Goal: Task Accomplishment & Management: Use online tool/utility

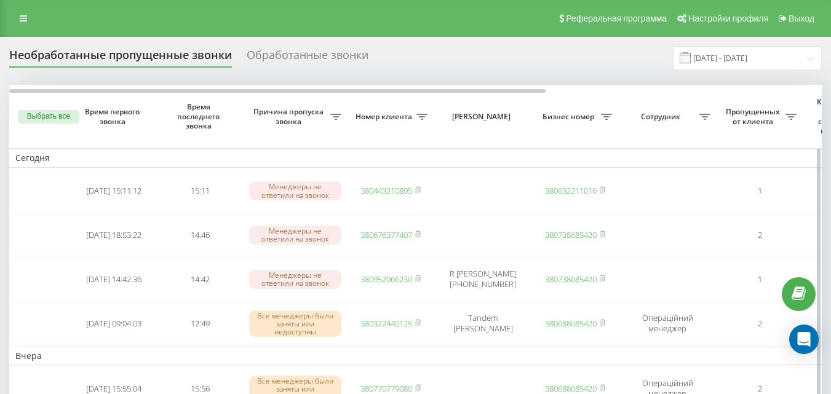
scroll to position [0, 418]
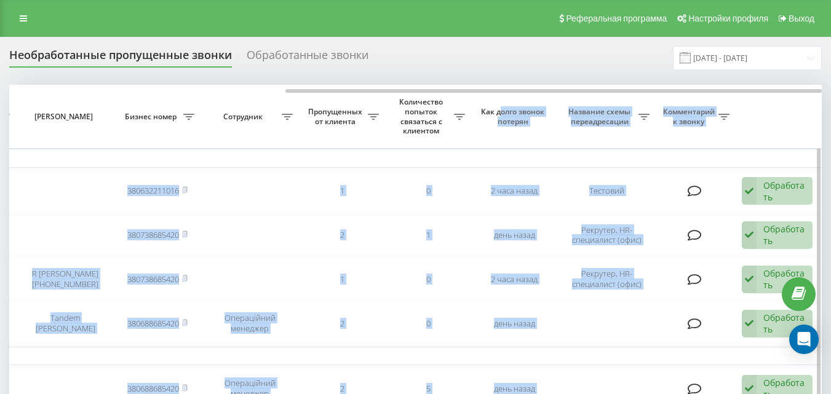
drag, startPoint x: 383, startPoint y: 89, endPoint x: 513, endPoint y: 99, distance: 130.8
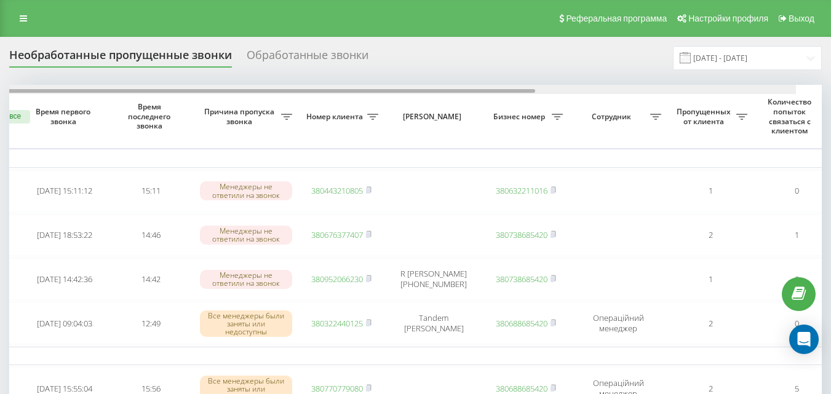
scroll to position [0, 0]
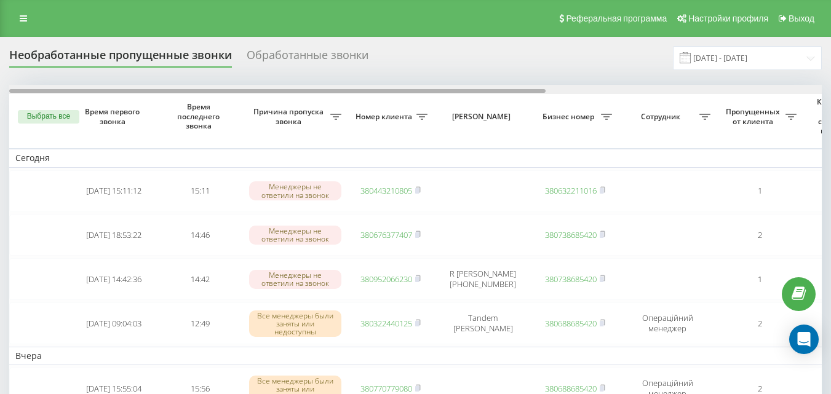
drag, startPoint x: 457, startPoint y: 90, endPoint x: 110, endPoint y: 84, distance: 346.9
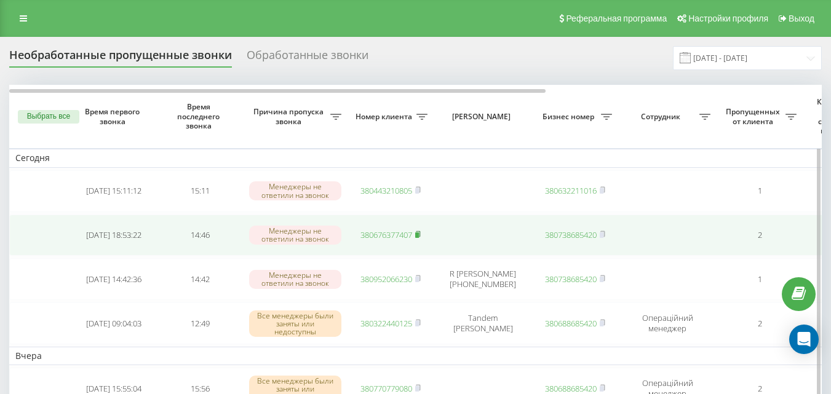
click at [419, 234] on rect at bounding box center [417, 235] width 4 height 6
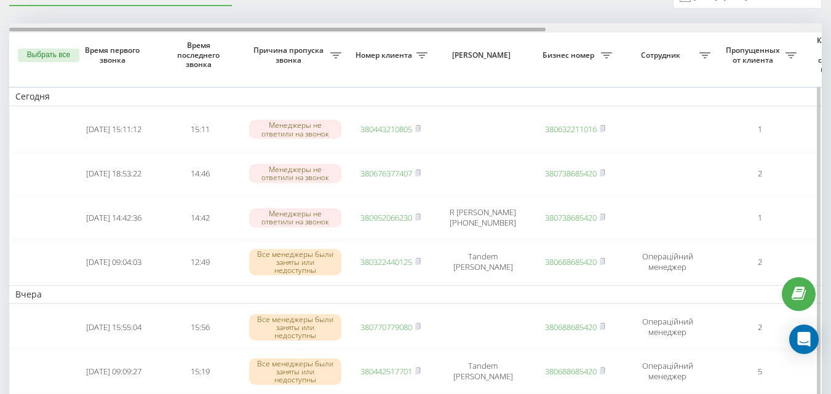
drag, startPoint x: 432, startPoint y: 28, endPoint x: 323, endPoint y: 33, distance: 109.0
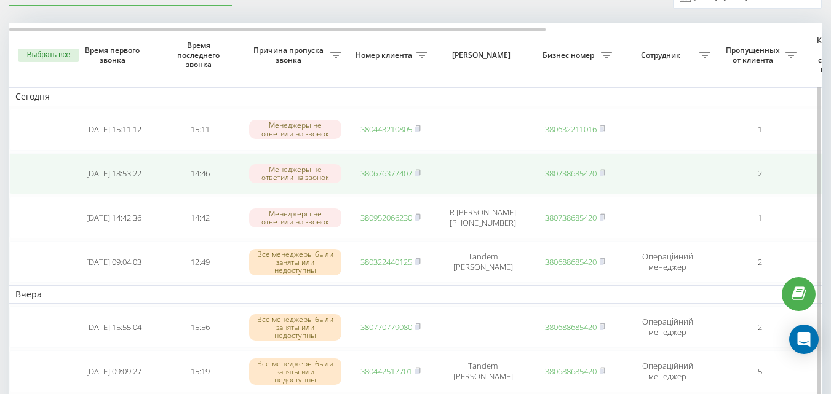
click at [400, 175] on link "380676377407" at bounding box center [386, 173] width 52 height 11
